Goal: Find specific page/section: Find specific page/section

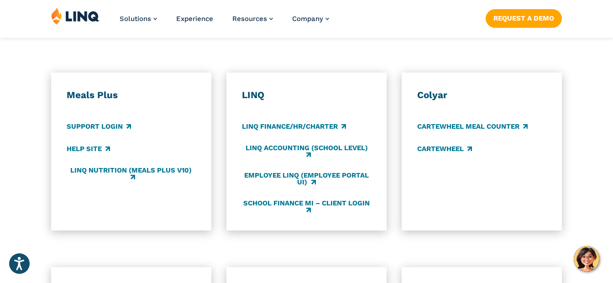
scroll to position [497, 0]
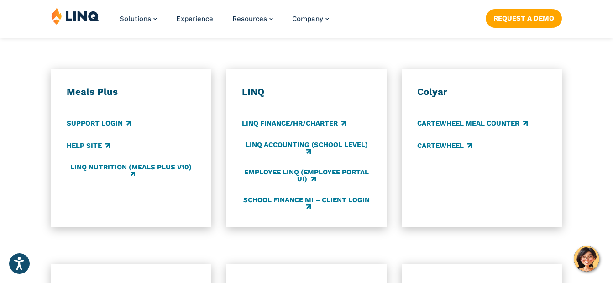
click at [156, 109] on div "Meals Plus Support Login Help Site LINQ Nutrition (Meals Plus v10)" at bounding box center [131, 148] width 129 height 125
click at [159, 109] on div "Meals Plus Support Login Help Site LINQ Nutrition (Meals Plus v10)" at bounding box center [131, 148] width 129 height 125
click at [156, 118] on div "Meals Plus Support Login Help Site LINQ Nutrition (Meals Plus v10)" at bounding box center [131, 148] width 129 height 125
click at [153, 114] on div "Meals Plus Support Login Help Site LINQ Nutrition (Meals Plus v10)" at bounding box center [131, 148] width 129 height 125
click at [91, 91] on h3 "Meals Plus" at bounding box center [131, 92] width 129 height 12
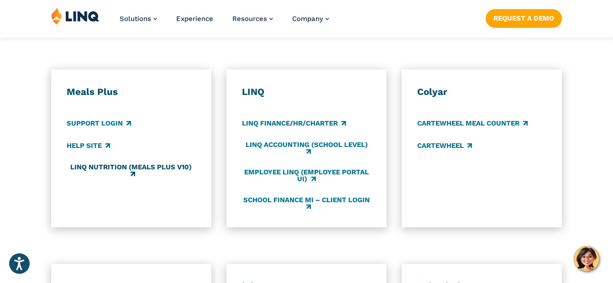
click at [96, 170] on link "LINQ Nutrition (Meals Plus v10)" at bounding box center [131, 170] width 129 height 15
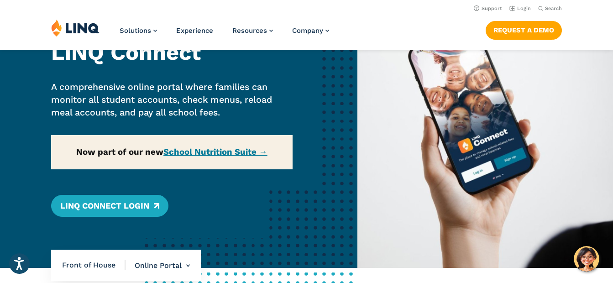
scroll to position [76, 0]
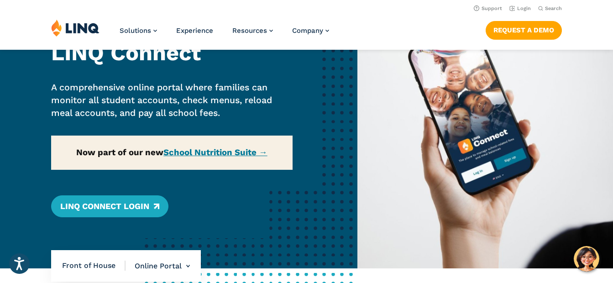
click at [143, 208] on div "Home / Solutions / LINQ Nutrition / School Nutrition / Front of House / Online …" at bounding box center [178, 121] width 357 height 294
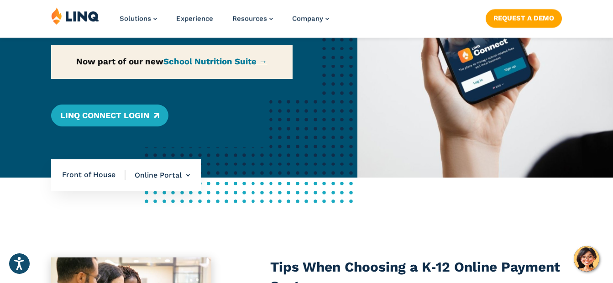
scroll to position [167, 0]
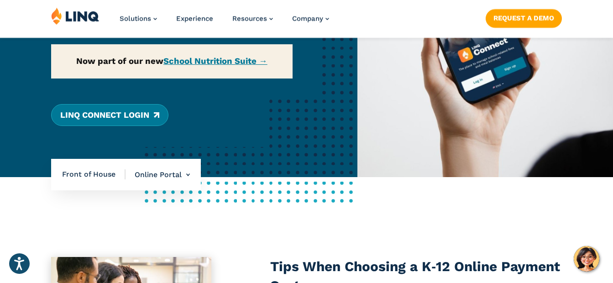
click at [137, 116] on link "LINQ Connect Login" at bounding box center [109, 115] width 117 height 22
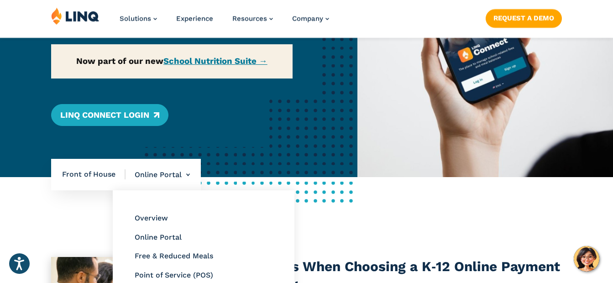
click at [188, 173] on li "Online Portal Overview Online Portal Free & Reduced Meals Point of Service (POS)" at bounding box center [157, 175] width 64 height 32
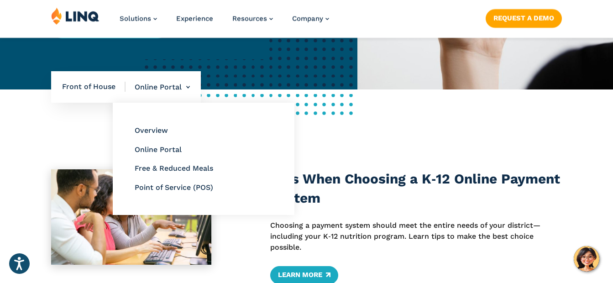
scroll to position [255, 0]
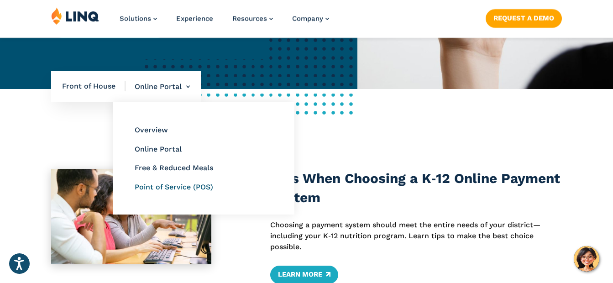
click at [196, 188] on link "Point of Service (POS)" at bounding box center [174, 186] width 78 height 9
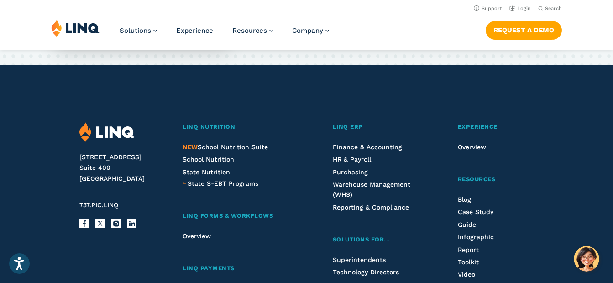
scroll to position [1753, 0]
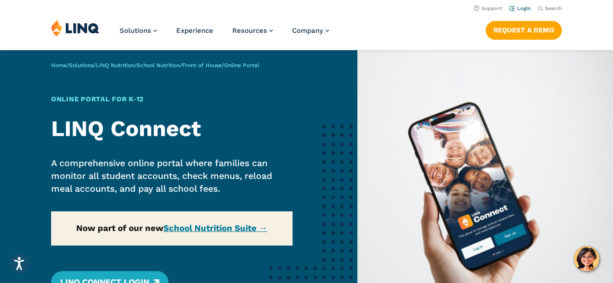
click at [520, 8] on link "Login" at bounding box center [519, 8] width 21 height 6
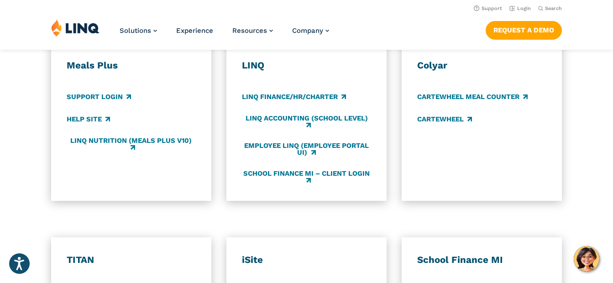
scroll to position [522, 0]
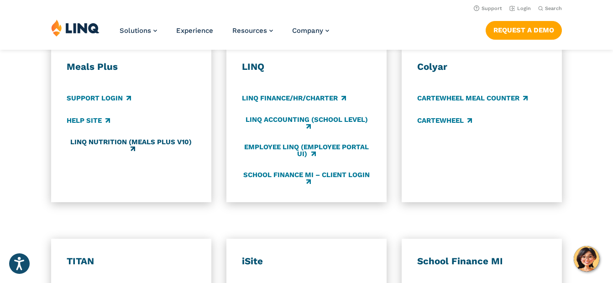
click at [121, 143] on link "LINQ Nutrition (Meals Plus v10)" at bounding box center [131, 145] width 129 height 15
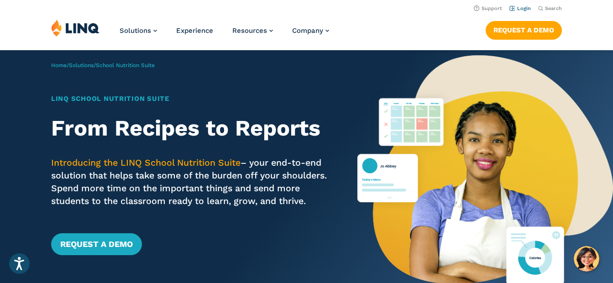
click at [521, 5] on link "Login" at bounding box center [519, 8] width 21 height 6
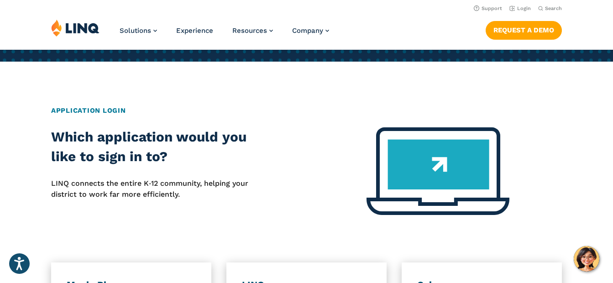
scroll to position [303, 0]
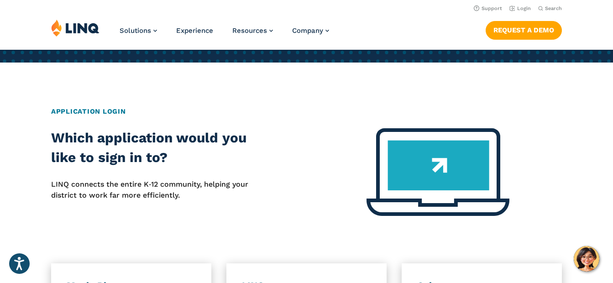
click at [448, 170] on img at bounding box center [437, 172] width 143 height 88
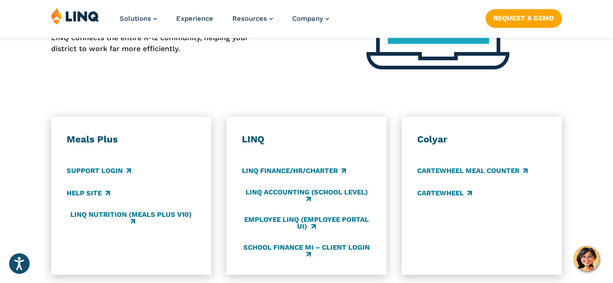
scroll to position [449, 0]
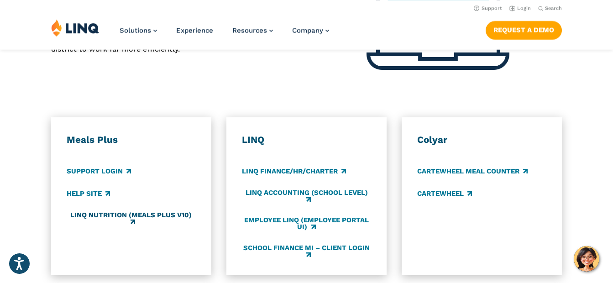
click at [169, 217] on link "LINQ Nutrition (Meals Plus v10)" at bounding box center [131, 218] width 129 height 15
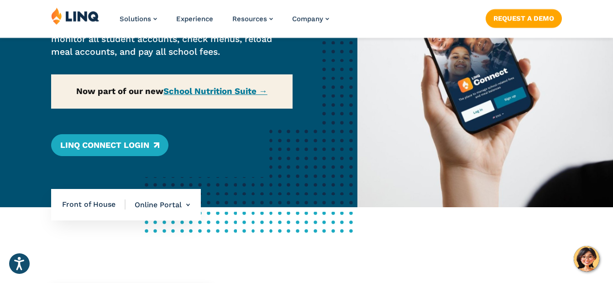
scroll to position [138, 0]
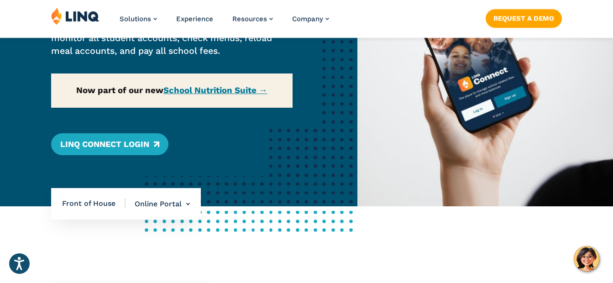
click at [220, 97] on div "Home / Solutions / LINQ Nutrition / School Nutrition / Front of House / Online …" at bounding box center [178, 59] width 357 height 294
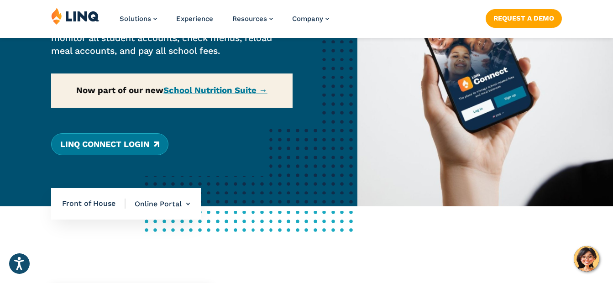
click at [121, 145] on link "LINQ Connect Login" at bounding box center [109, 144] width 117 height 22
